Goal: Task Accomplishment & Management: Complete application form

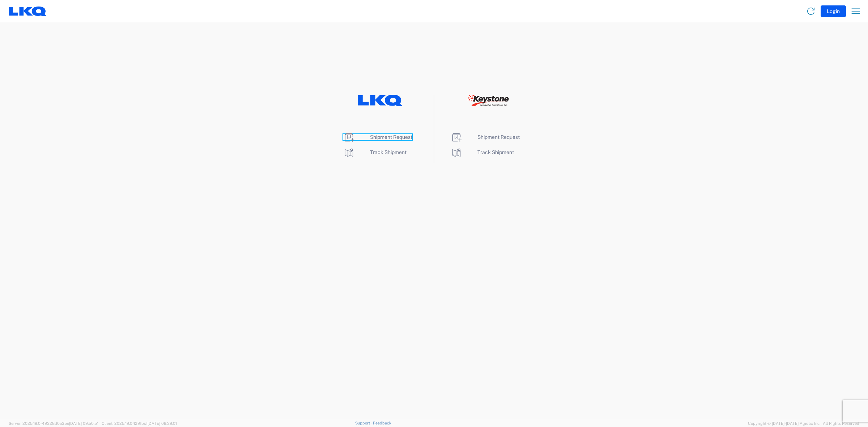
click at [391, 138] on span "Shipment Request" at bounding box center [391, 137] width 42 height 6
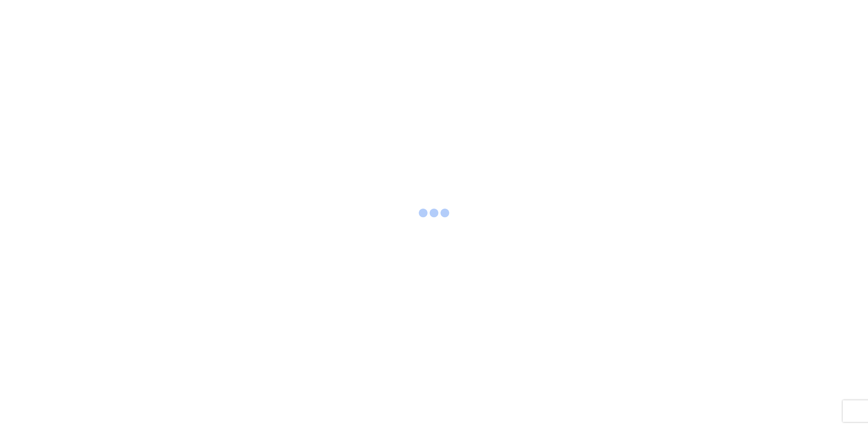
select select "FULL"
select select "LBS"
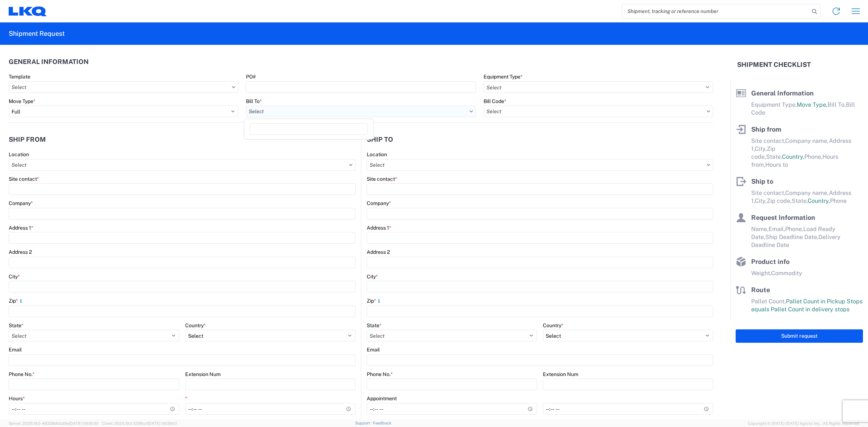
click at [297, 113] on input "text" at bounding box center [361, 112] width 230 height 12
type input "3641"
click at [286, 141] on div "3641- Corporate" at bounding box center [309, 144] width 127 height 12
type input "3641- Corporate"
click at [530, 113] on input "text" at bounding box center [599, 112] width 230 height 12
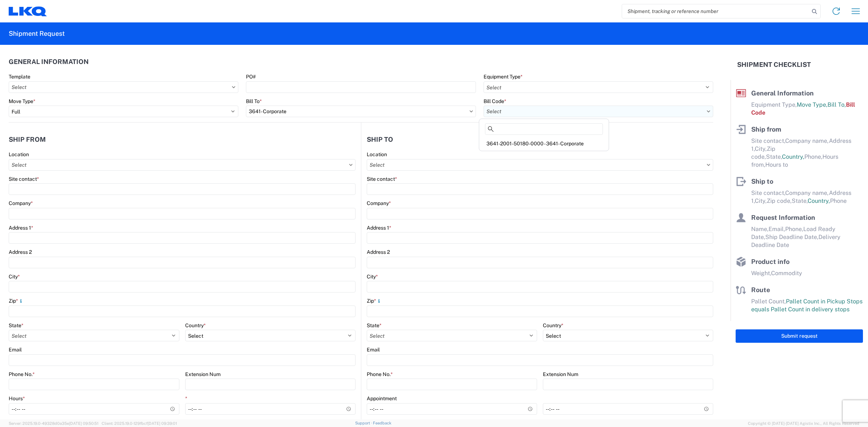
click at [699, 110] on input "text" at bounding box center [599, 112] width 230 height 12
click at [707, 111] on icon at bounding box center [709, 111] width 4 height 2
click at [683, 111] on input "text" at bounding box center [599, 112] width 230 height 12
click at [357, 51] on agx-general-info "General Information Template PO# Equipment Type * Select 53’ Dry Van Flatbed Dr…" at bounding box center [361, 84] width 705 height 78
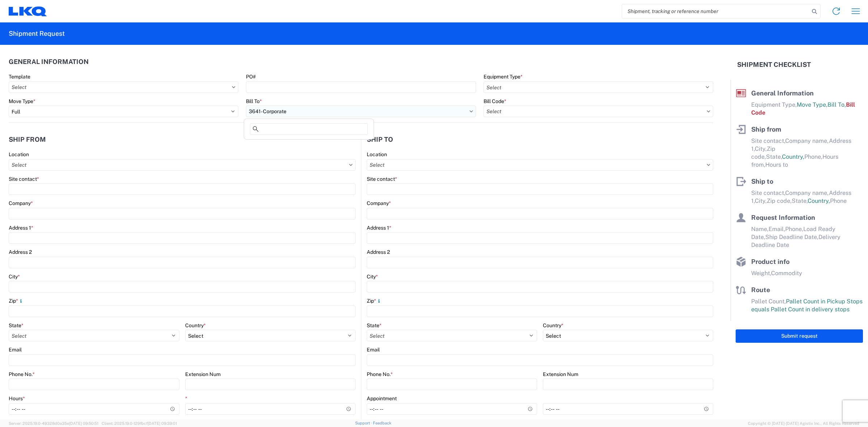
click at [293, 111] on input "3641- Corporate" at bounding box center [361, 112] width 230 height 12
type input "3"
type input "corporate"
click at [456, 144] on header "Ship to" at bounding box center [537, 139] width 352 height 16
click at [287, 111] on input "3641- Corporate" at bounding box center [361, 112] width 230 height 12
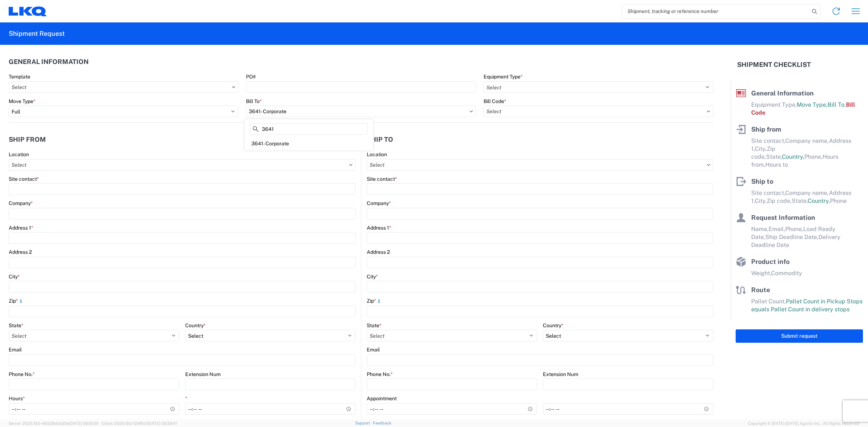
type input "3641"
click at [339, 59] on header "General Information" at bounding box center [361, 62] width 705 height 16
click at [506, 109] on input "text" at bounding box center [599, 112] width 230 height 12
click at [567, 141] on div "3641-2001-50180-0000 - 3641- Corporate" at bounding box center [544, 144] width 127 height 12
type input "3641-2001-50180-0000 - 3641- Corporate"
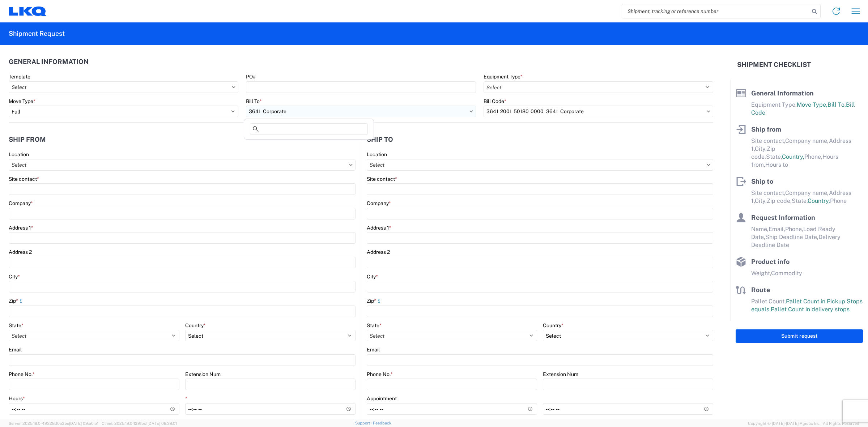
click at [310, 110] on input "3641- Corporate" at bounding box center [361, 112] width 230 height 12
click at [527, 147] on header "Ship to" at bounding box center [537, 139] width 352 height 16
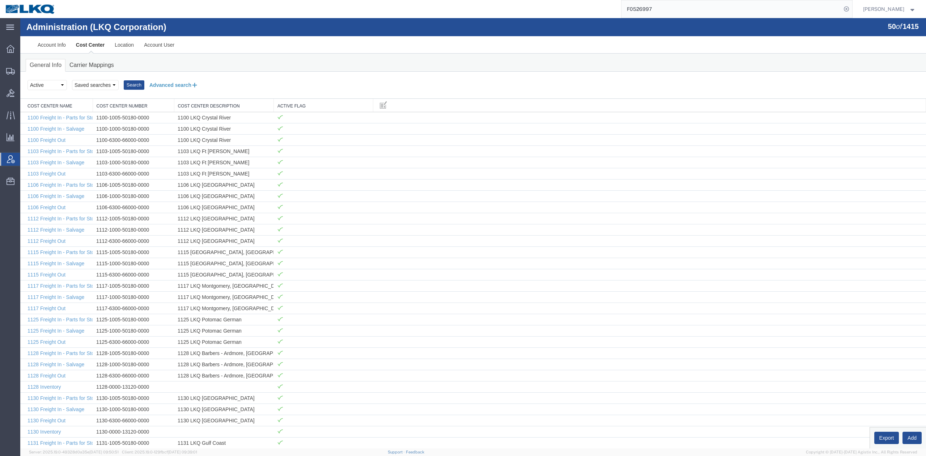
click at [165, 85] on button "Advanced search" at bounding box center [173, 85] width 59 height 12
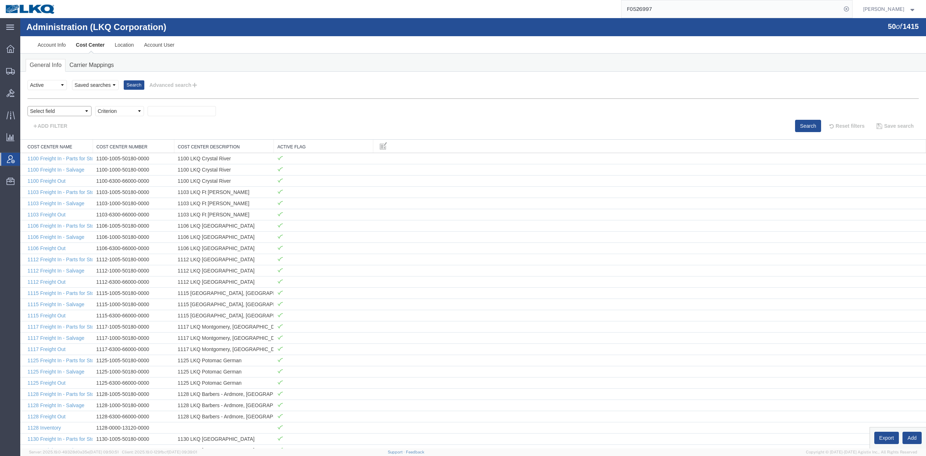
click at [85, 112] on select "Select field Cost Center Description Cost Center Name Cost Center Number" at bounding box center [59, 111] width 64 height 10
select select "costCenterName"
click at [27, 106] on select "Select field Cost Center Description Cost Center Name Cost Center Number" at bounding box center [59, 111] width 64 height 10
click at [133, 115] on div at bounding box center [473, 233] width 906 height 430
click at [134, 115] on select "Criterion contains does not contain is is blank is not blank starts with" at bounding box center [119, 111] width 49 height 10
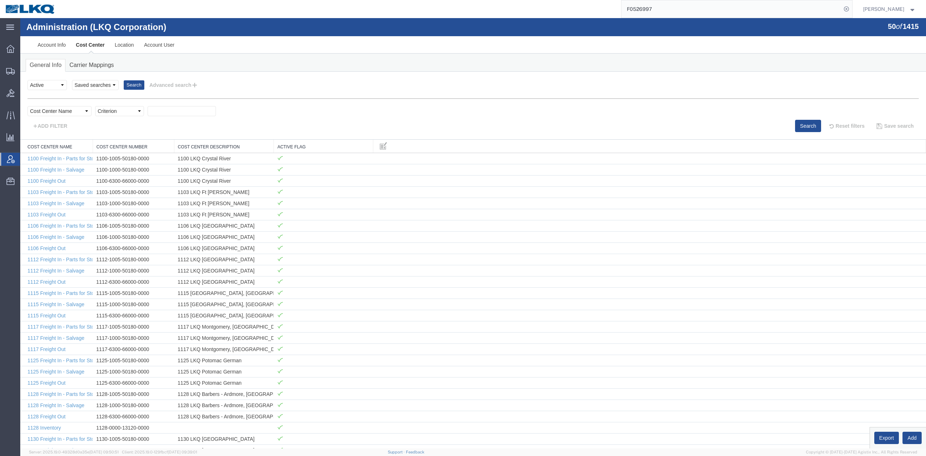
select select "contains"
click at [95, 106] on select "Criterion contains does not contain is is blank is not blank starts with" at bounding box center [119, 111] width 49 height 10
click at [171, 113] on input "text" at bounding box center [182, 111] width 68 height 10
type input "3641"
click at [802, 129] on button "Search" at bounding box center [808, 126] width 26 height 12
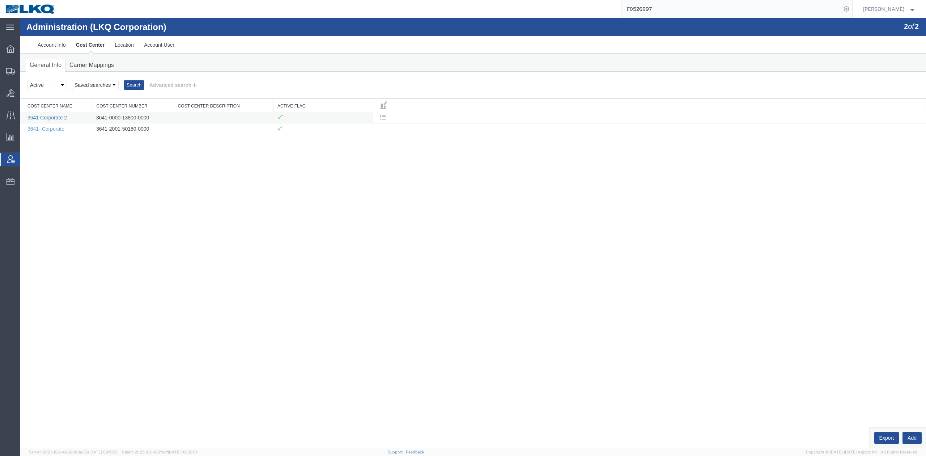
click at [48, 118] on link "3641 Corporate 2" at bounding box center [46, 118] width 39 height 6
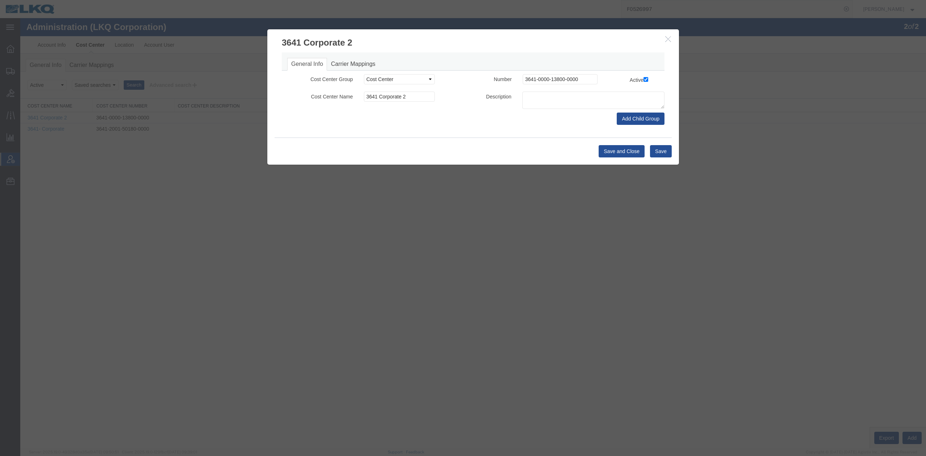
click at [666, 41] on icon "button" at bounding box center [668, 39] width 6 height 6
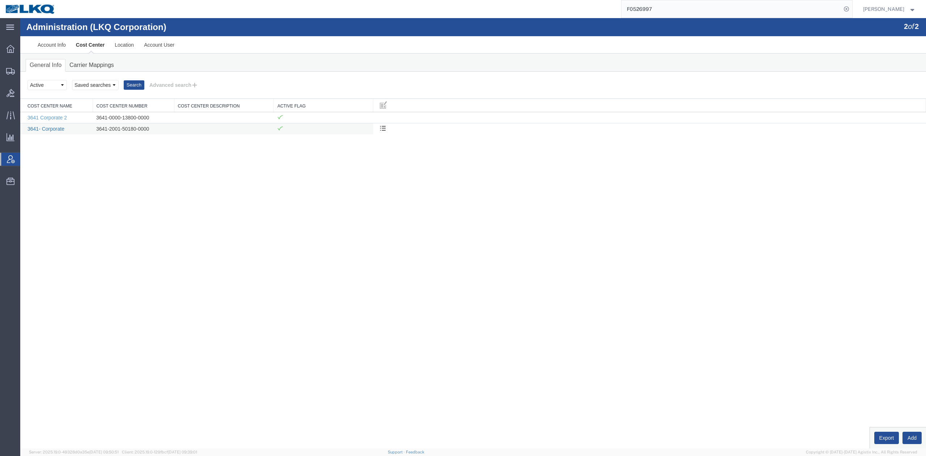
click at [58, 128] on link "3641- Corporate" at bounding box center [45, 129] width 37 height 6
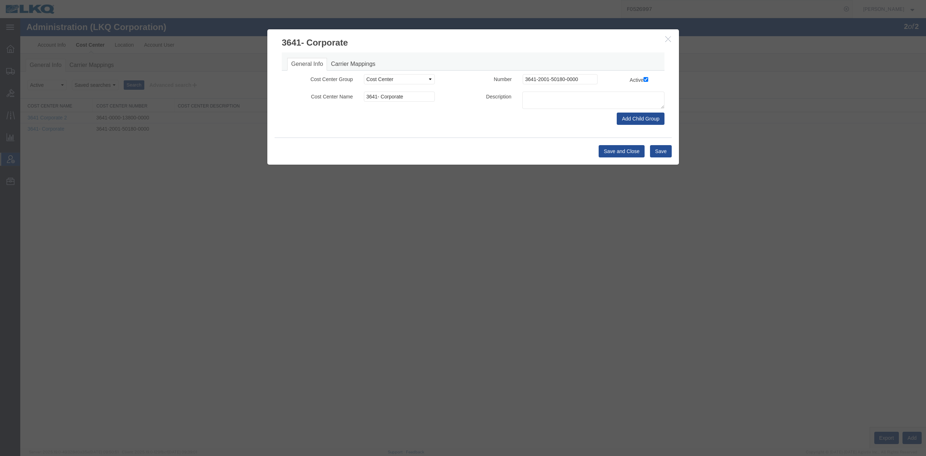
click at [667, 38] on icon "button" at bounding box center [668, 39] width 6 height 6
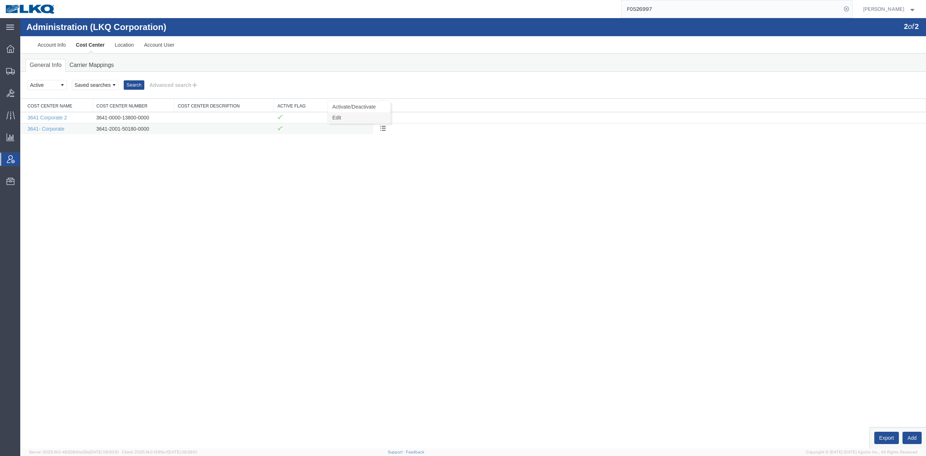
click at [359, 119] on link "Edit" at bounding box center [359, 117] width 63 height 11
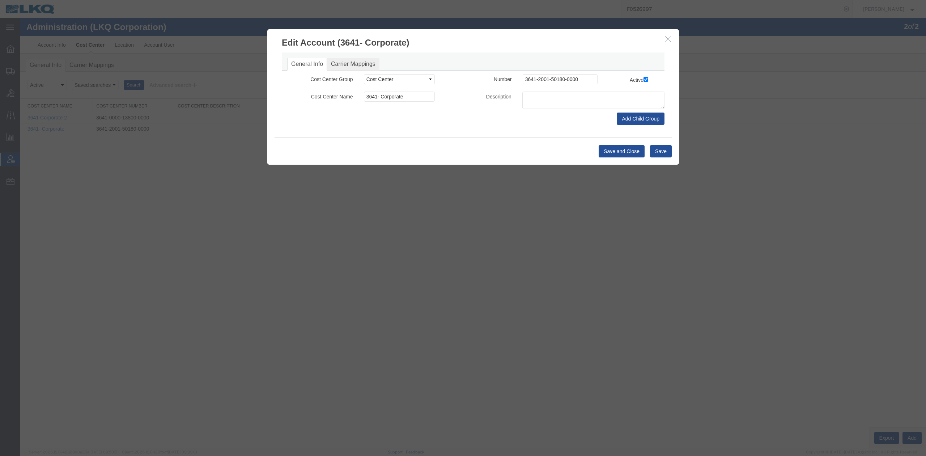
click at [364, 66] on link "Carrier Mappings" at bounding box center [353, 64] width 52 height 13
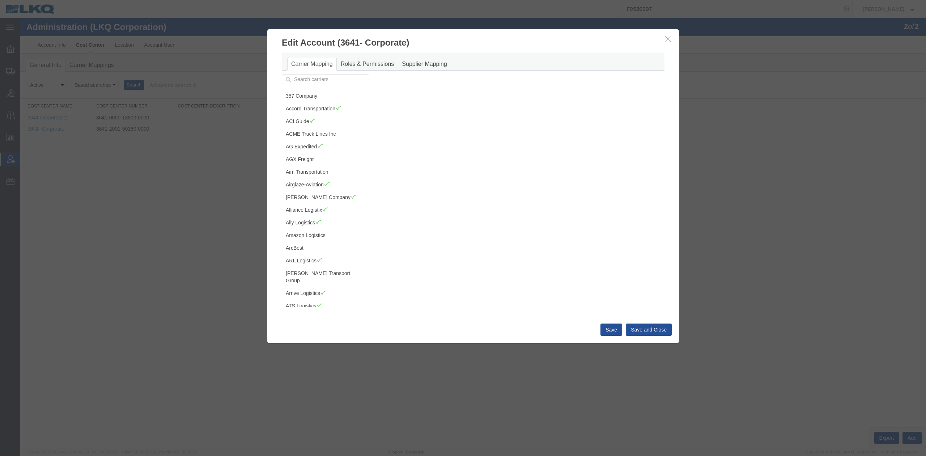
click at [668, 41] on icon "button" at bounding box center [668, 39] width 6 height 6
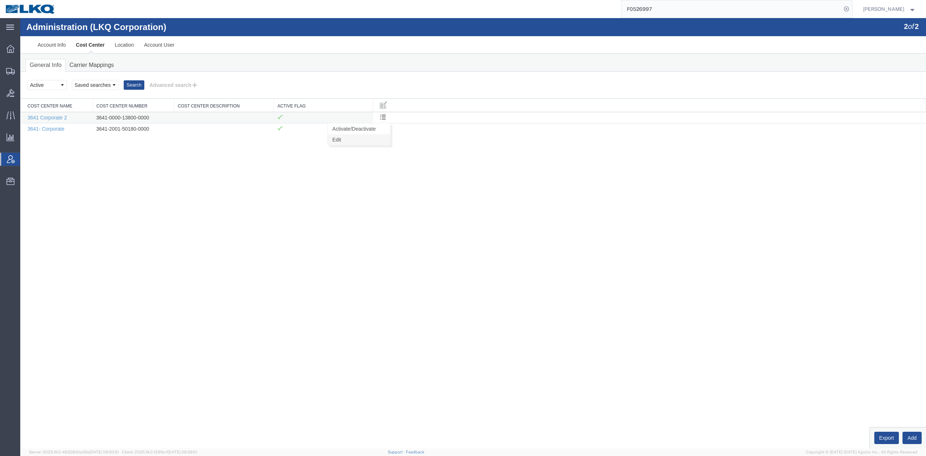
click at [336, 141] on link "Edit" at bounding box center [359, 139] width 63 height 11
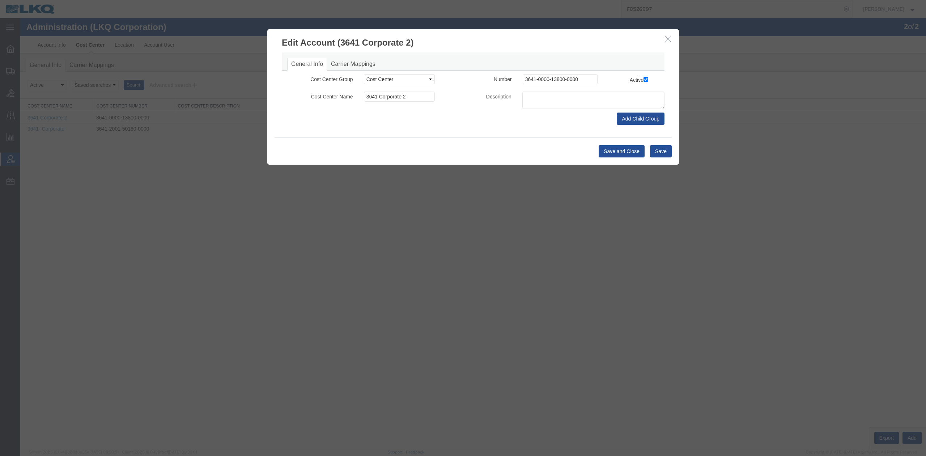
click at [666, 40] on icon "button" at bounding box center [668, 39] width 6 height 6
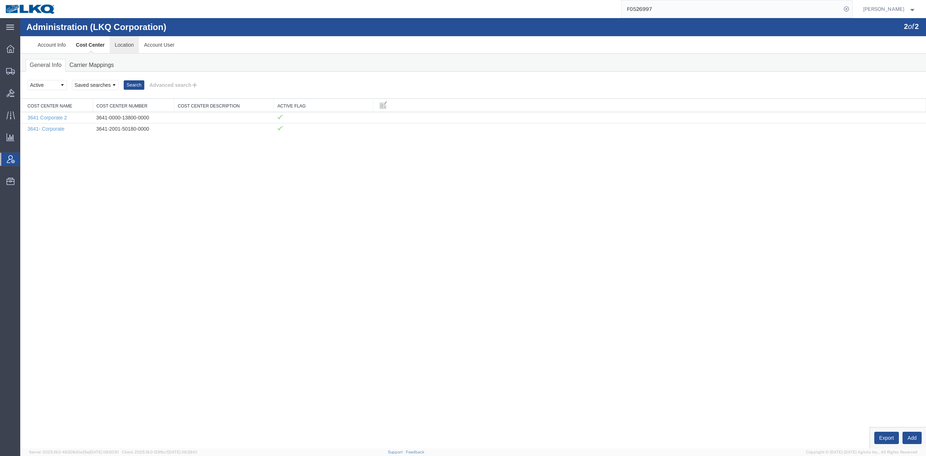
click at [122, 47] on link "Location" at bounding box center [124, 44] width 29 height 17
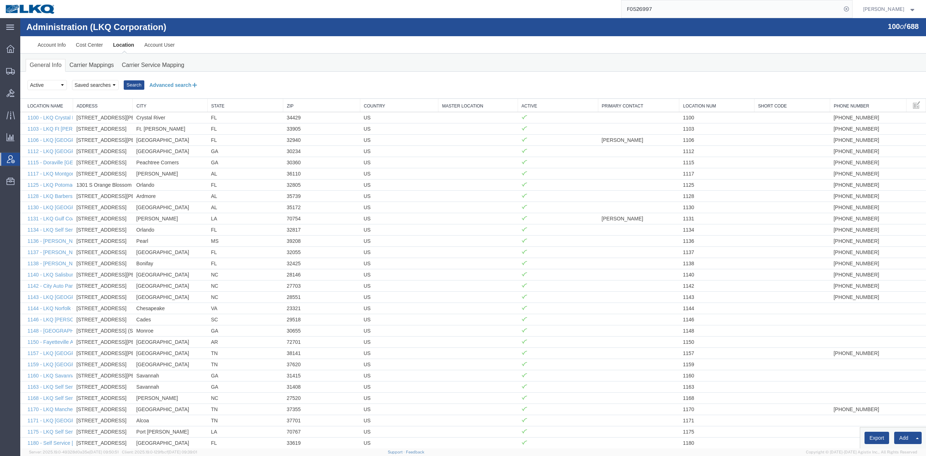
click at [169, 84] on button "Advanced search" at bounding box center [173, 85] width 59 height 12
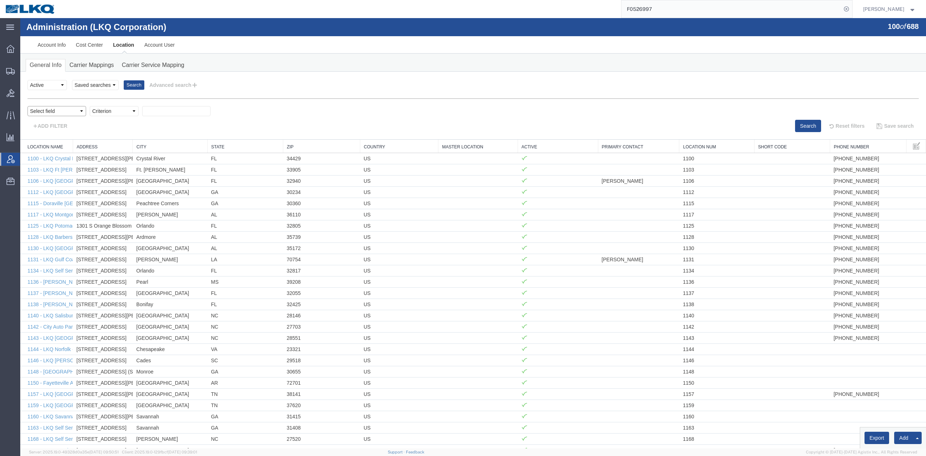
click at [65, 107] on select "Select field Address [GEOGRAPHIC_DATA] Location Name Location Num Master Locati…" at bounding box center [56, 111] width 59 height 10
select select "locationNum"
click at [27, 106] on select "Select field Address [GEOGRAPHIC_DATA] Location Name Location Num Master Locati…" at bounding box center [56, 111] width 59 height 10
click at [122, 114] on select "Criterion contains does not contain is is blank is not blank starts with" at bounding box center [114, 111] width 49 height 10
select select "contains"
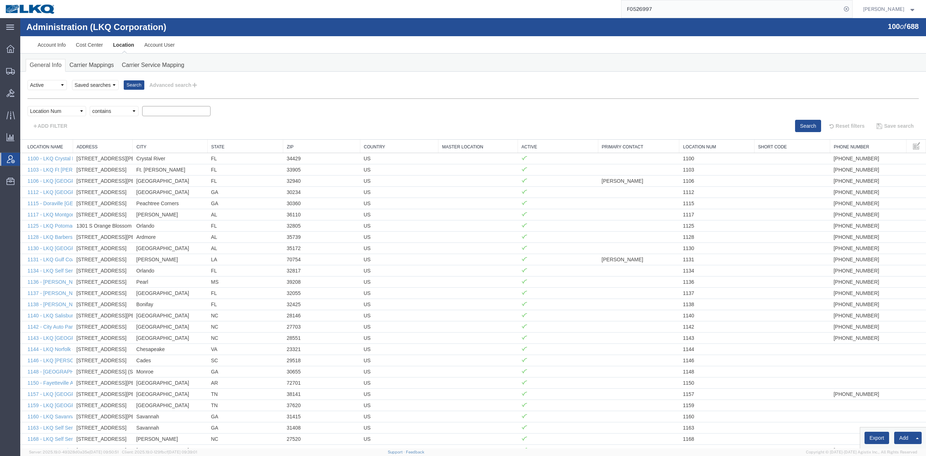
click at [90, 106] on select "Criterion contains does not contain is is blank is not blank starts with" at bounding box center [114, 111] width 49 height 10
type input "3641"
click at [802, 127] on button "Search" at bounding box center [808, 126] width 26 height 12
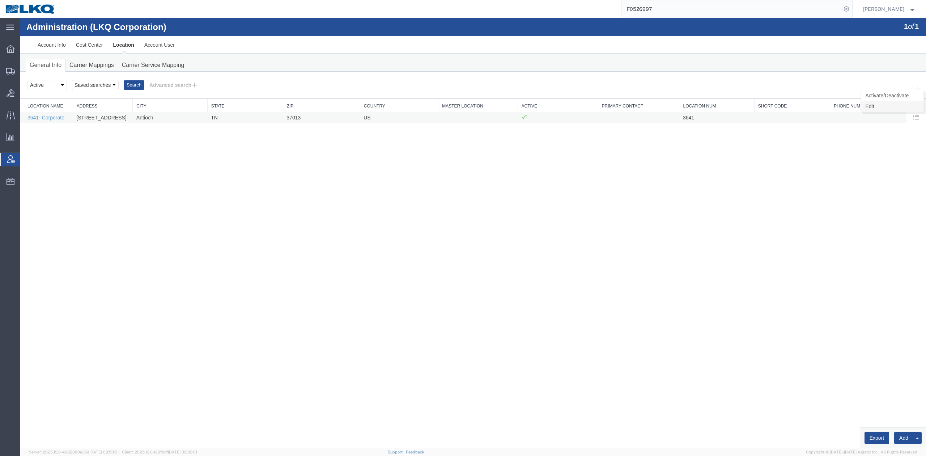
click at [876, 107] on link "Edit" at bounding box center [892, 106] width 63 height 11
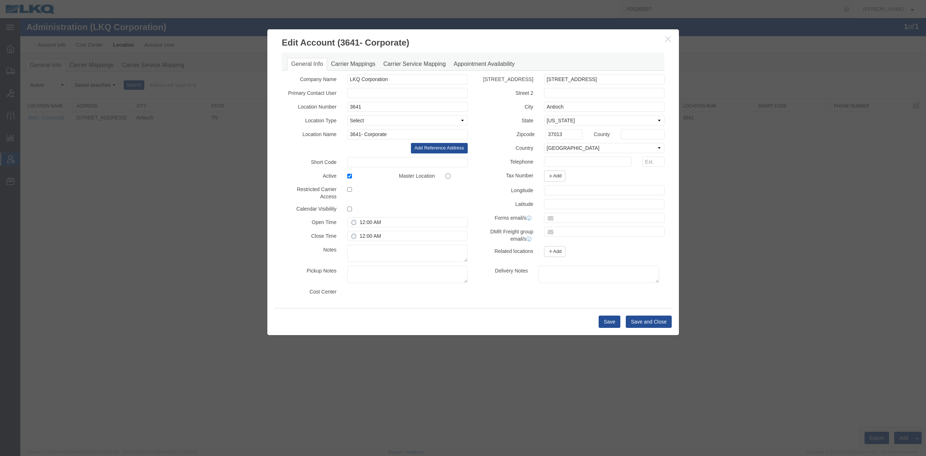
select select "COSTCENTER"
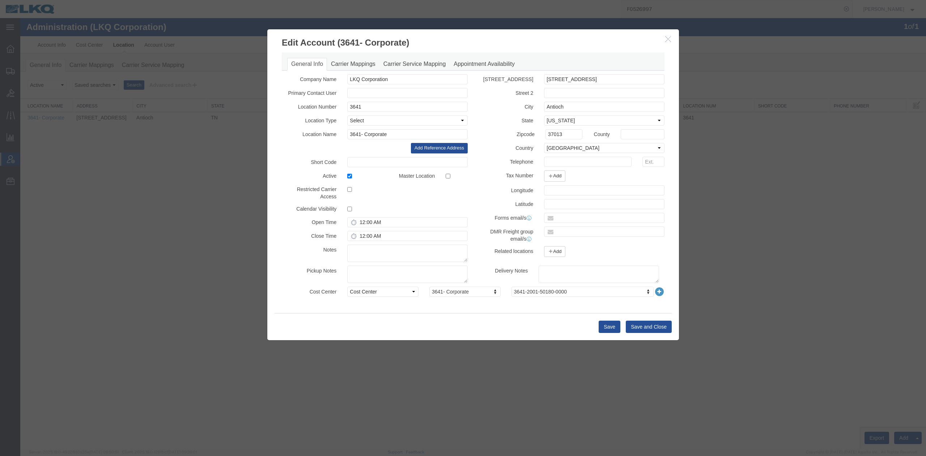
click at [659, 294] on icon at bounding box center [659, 292] width 10 height 10
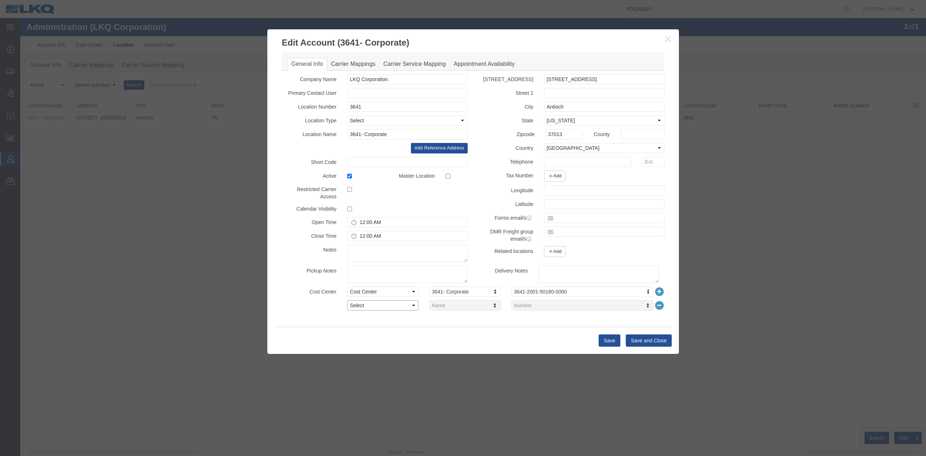
click at [378, 305] on select "Select Buyer Cost Center Department Operations Number Order Number Sales Person" at bounding box center [382, 305] width 71 height 10
select select "COSTCENTER"
click at [347, 300] on select "Select Buyer Cost Center Department Operations Number Order Number Sales Person" at bounding box center [382, 305] width 71 height 10
type input "3641"
click at [643, 340] on button "Save and Close" at bounding box center [649, 340] width 46 height 12
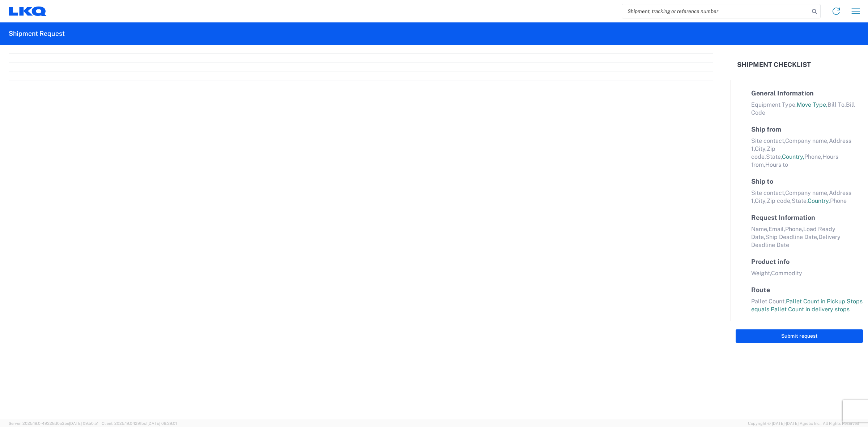
select select "FULL"
select select "LBS"
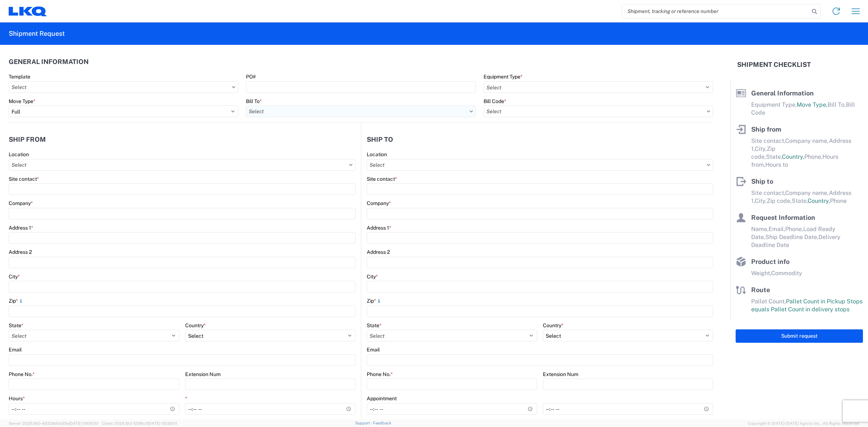
click at [293, 114] on input "text" at bounding box center [361, 112] width 230 height 12
type input "3641"
click at [281, 147] on div "3641- Corporate" at bounding box center [309, 144] width 127 height 12
type input "3641- Corporate"
click at [703, 113] on input "text" at bounding box center [599, 112] width 230 height 12
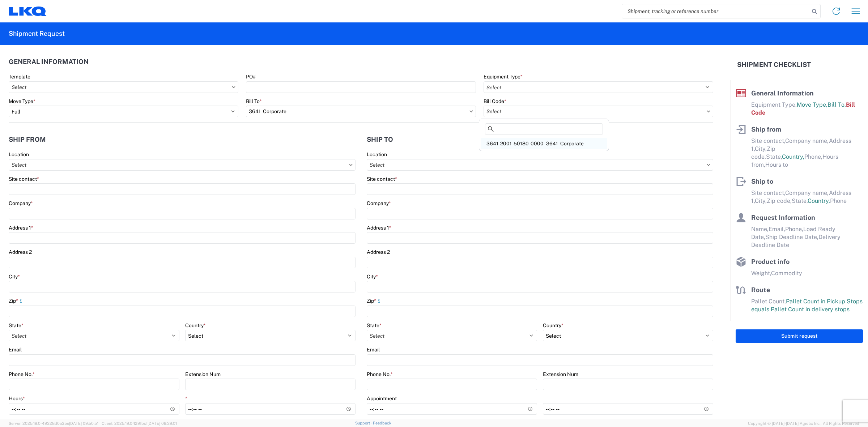
click at [565, 142] on div "3641-2001-50180-0000 - 3641- Corporate" at bounding box center [544, 144] width 127 height 12
type input "3641-2001-50180-0000 - 3641- Corporate"
click at [702, 113] on agx-dropdown-control "3641-2001-50180-0000 - 3641- Corporate" at bounding box center [599, 112] width 230 height 6
click at [614, 113] on input "3641-2001-50180-0000 - 3641- Corporate" at bounding box center [599, 112] width 230 height 12
click at [428, 133] on header "Ship to" at bounding box center [537, 139] width 352 height 16
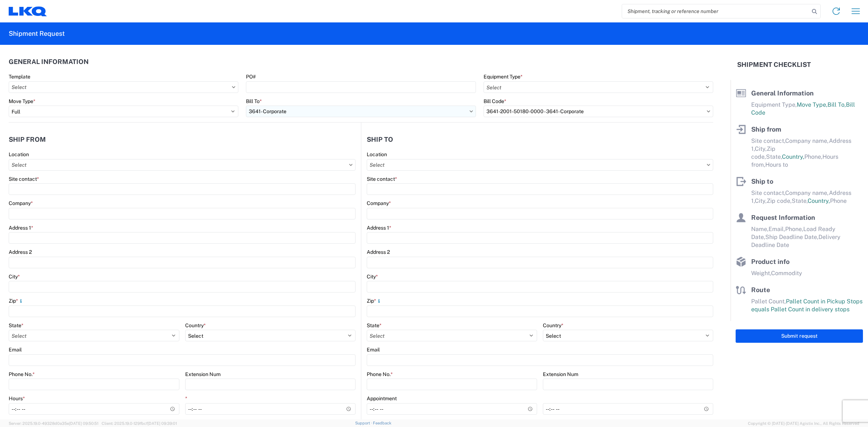
click at [355, 115] on input "3641- Corporate" at bounding box center [361, 112] width 230 height 12
type input "3051"
click at [290, 145] on div "3051 - Alsip" at bounding box center [309, 144] width 127 height 12
type input "3051 - Alsip"
click at [552, 110] on input "text" at bounding box center [599, 112] width 230 height 12
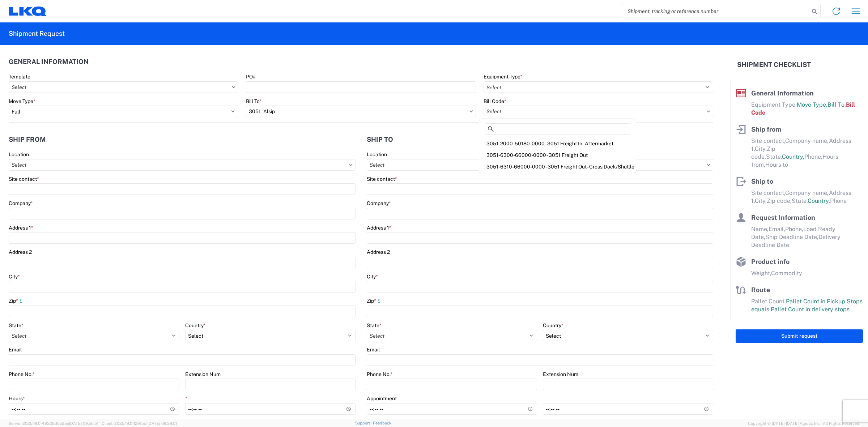
click at [336, 118] on agx-form-control-wrapper-v2 "Bill To * 3051 - Alsip" at bounding box center [360, 110] width 237 height 25
click at [327, 114] on input "3051 - Alsip" at bounding box center [361, 112] width 230 height 12
type input "3641"
click at [363, 46] on agx-general-info "General Information Template PO# Equipment Type * Select 53’ Dry Van Flatbed Dr…" at bounding box center [361, 84] width 705 height 78
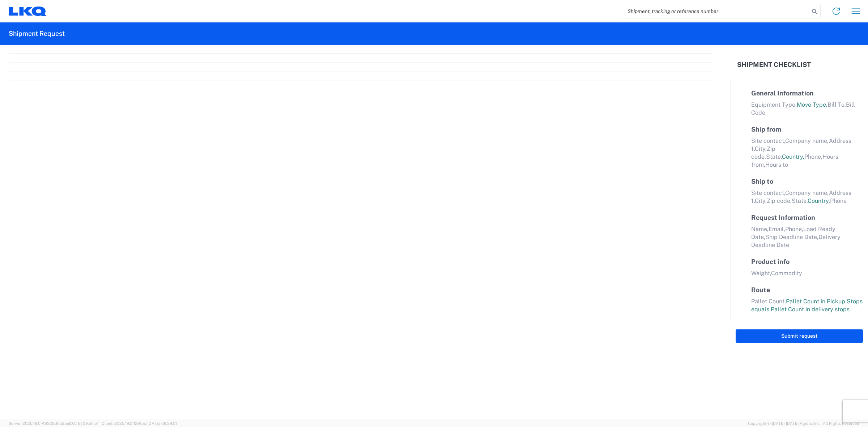
select select "FULL"
select select "US"
select select "LBS"
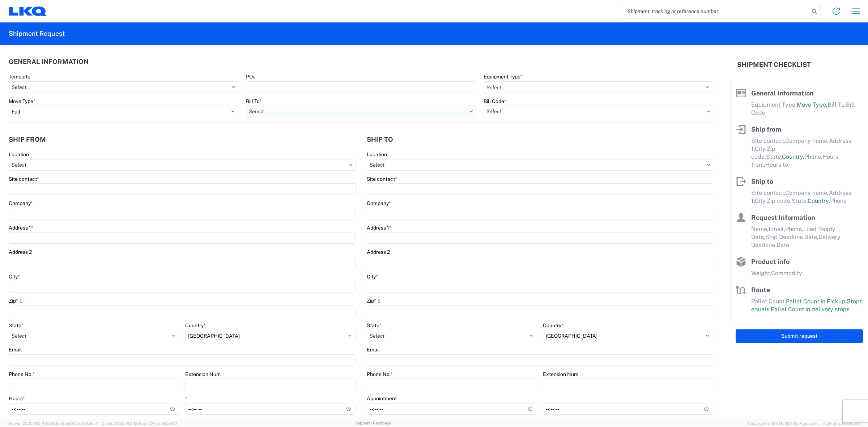
click at [313, 111] on input "text" at bounding box center [361, 112] width 230 height 12
type input "3641"
drag, startPoint x: 467, startPoint y: 137, endPoint x: 462, endPoint y: 136, distance: 5.1
click at [467, 137] on header "Ship to" at bounding box center [537, 139] width 352 height 16
click at [311, 111] on input "text" at bounding box center [361, 112] width 230 height 12
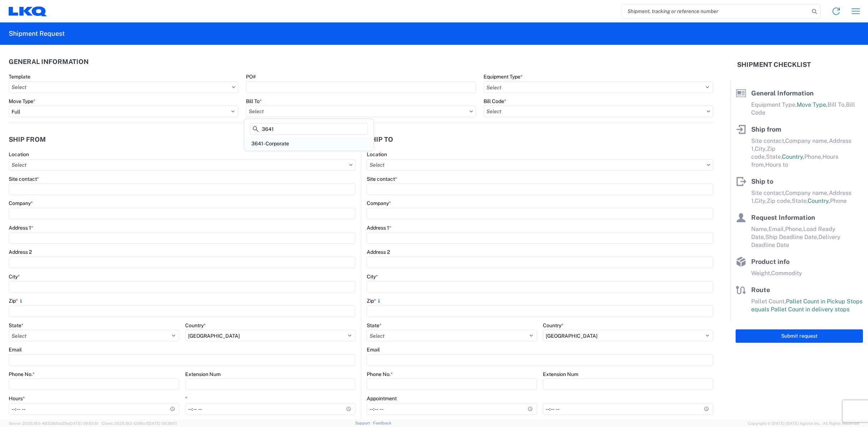
type input "3641"
click at [288, 141] on div "3641- Corporate" at bounding box center [309, 144] width 127 height 12
type input "3641- Corporate"
click at [666, 116] on input "text" at bounding box center [599, 112] width 230 height 12
click at [564, 142] on div "3641-0000-13800-0000 - 3641 Corporate 2" at bounding box center [544, 144] width 127 height 12
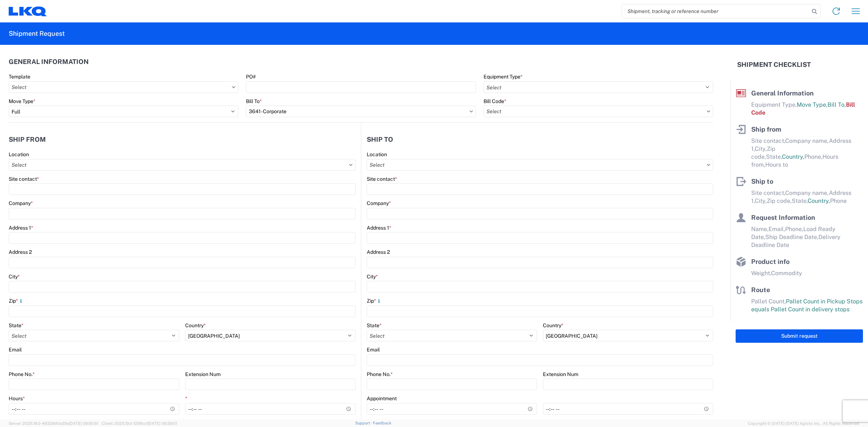
type input "3641-0000-13800-0000 - 3641 Corporate 2"
